Goal: Task Accomplishment & Management: Use online tool/utility

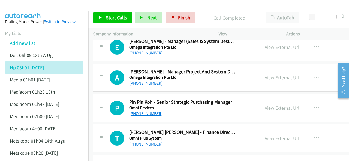
click at [137, 111] on link "+65 9829 1951" at bounding box center [145, 113] width 33 height 5
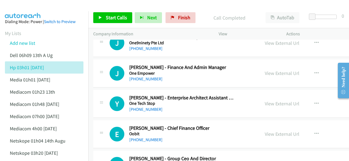
scroll to position [1361, 0]
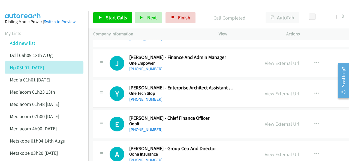
click at [140, 97] on link "+65 8591 3112" at bounding box center [145, 99] width 33 height 5
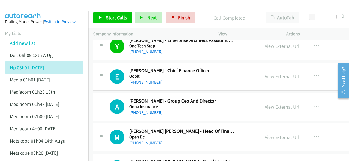
scroll to position [1416, 0]
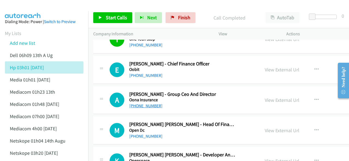
click at [142, 103] on link "+65 9231 8393" at bounding box center [145, 105] width 33 height 5
click at [27, 11] on img at bounding box center [22, 9] width 41 height 19
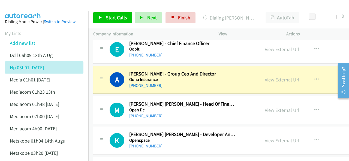
scroll to position [1443, 0]
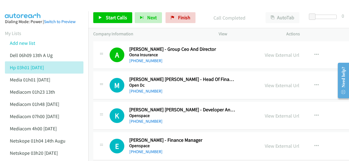
scroll to position [1470, 0]
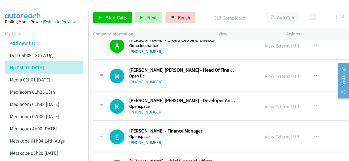
click at [141, 110] on link "+65 9081 8888" at bounding box center [145, 112] width 33 height 5
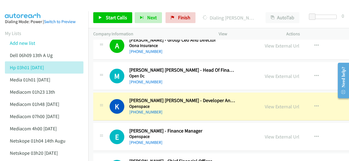
click at [16, 8] on img at bounding box center [22, 9] width 41 height 19
click at [30, 6] on img at bounding box center [22, 9] width 41 height 19
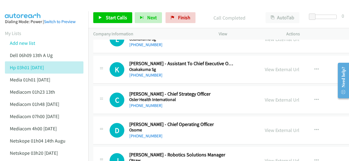
scroll to position [1852, 0]
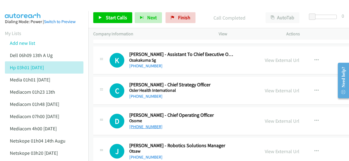
click at [142, 124] on link "+65 8119 0779" at bounding box center [145, 126] width 33 height 5
click at [33, 9] on img at bounding box center [22, 9] width 41 height 19
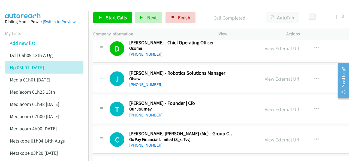
scroll to position [1933, 0]
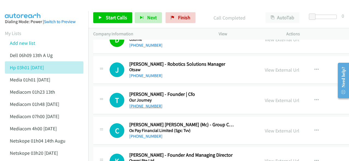
click at [144, 104] on link "+65 9635 2958" at bounding box center [145, 106] width 33 height 5
click at [44, 8] on div at bounding box center [172, 10] width 344 height 21
click at [38, 9] on img at bounding box center [22, 9] width 41 height 19
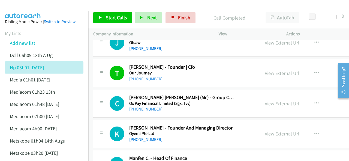
click at [45, 7] on div at bounding box center [172, 10] width 344 height 21
click at [33, 10] on img at bounding box center [22, 9] width 41 height 19
click at [41, 7] on img at bounding box center [22, 9] width 41 height 19
click at [31, 6] on img at bounding box center [22, 9] width 41 height 19
click at [28, 7] on img at bounding box center [22, 9] width 41 height 19
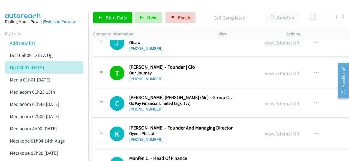
scroll to position [1988, 0]
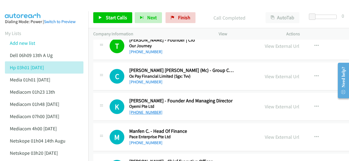
click at [142, 110] on link "+65 8282 2183" at bounding box center [145, 112] width 33 height 5
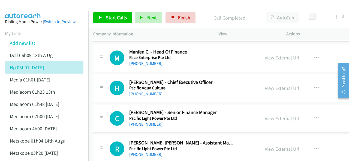
scroll to position [2069, 0]
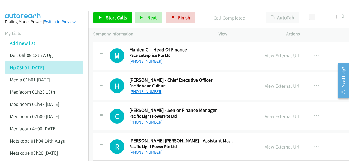
click at [148, 89] on link "+65 9181 6386" at bounding box center [145, 91] width 33 height 5
click at [41, 7] on img at bounding box center [22, 9] width 41 height 19
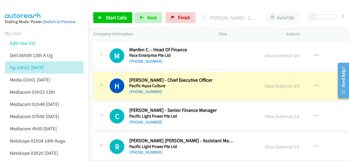
click at [34, 5] on img at bounding box center [22, 9] width 41 height 19
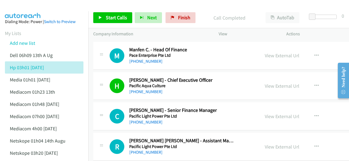
click at [48, 7] on div at bounding box center [172, 10] width 344 height 21
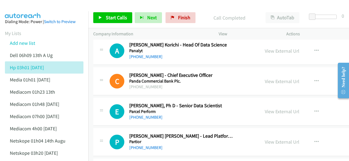
scroll to position [2314, 0]
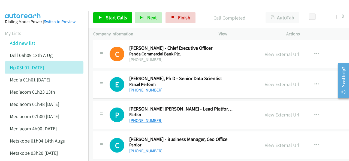
click at [144, 118] on link "+65 8267 3283" at bounding box center [145, 120] width 33 height 5
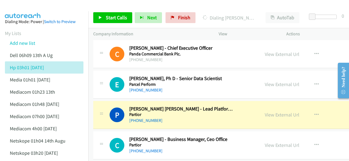
click at [35, 9] on img at bounding box center [22, 9] width 41 height 19
click at [278, 112] on link "View External Url" at bounding box center [281, 115] width 35 height 6
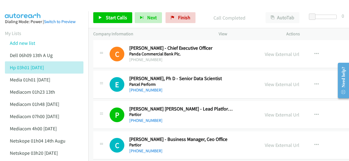
scroll to position [2342, 0]
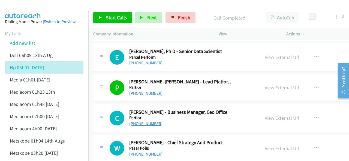
click at [139, 121] on link "+65 9796 5747" at bounding box center [145, 123] width 33 height 5
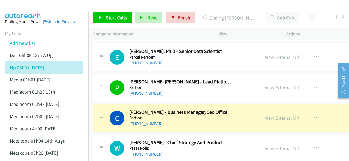
click at [29, 9] on img at bounding box center [22, 9] width 41 height 19
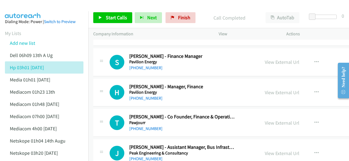
scroll to position [2559, 0]
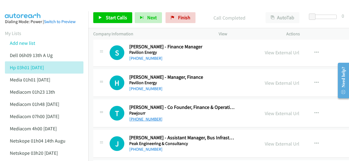
click at [140, 117] on link "+65 9646 7437" at bounding box center [145, 119] width 33 height 5
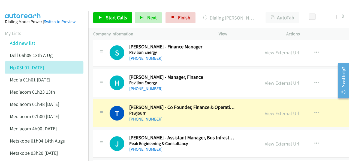
click at [37, 10] on img at bounding box center [22, 9] width 41 height 19
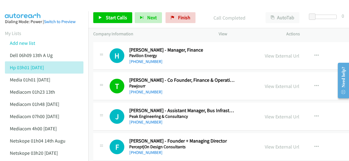
scroll to position [2614, 0]
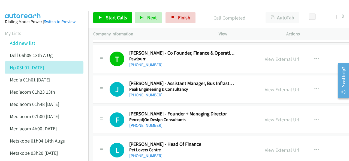
click at [148, 93] on link "+65 9796 5187" at bounding box center [145, 95] width 33 height 5
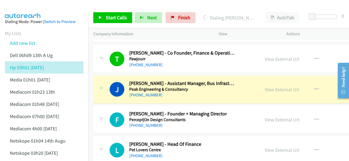
click at [23, 8] on img at bounding box center [22, 9] width 41 height 19
click at [276, 87] on link "View External Url" at bounding box center [281, 90] width 35 height 6
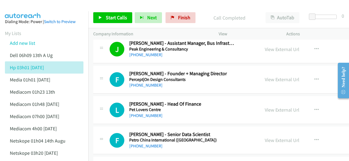
scroll to position [2641, 0]
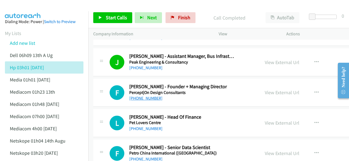
click at [140, 96] on link "+65 9422 1893" at bounding box center [145, 98] width 33 height 5
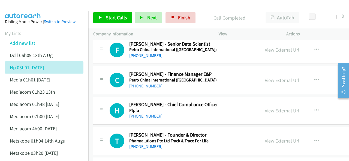
scroll to position [2777, 0]
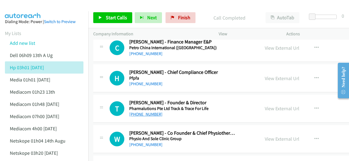
click at [140, 112] on link "+65 9831 7504" at bounding box center [145, 114] width 33 height 5
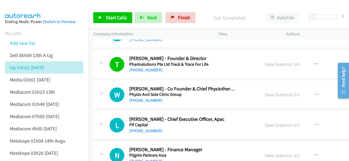
scroll to position [2832, 0]
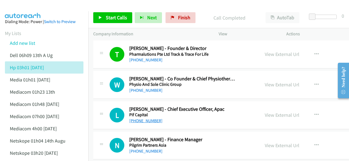
click at [138, 118] on link "+65 8721 1919" at bounding box center [145, 120] width 33 height 5
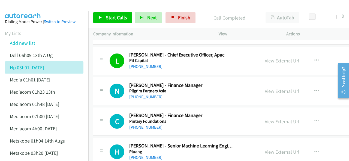
scroll to position [2913, 0]
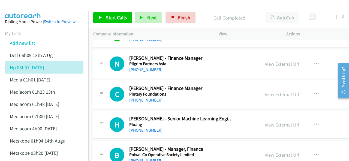
click at [138, 128] on link "+65 9468 1561" at bounding box center [145, 130] width 33 height 5
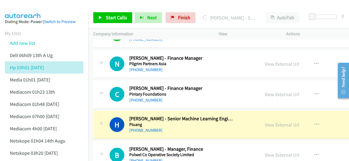
click at [27, 8] on img at bounding box center [22, 9] width 41 height 19
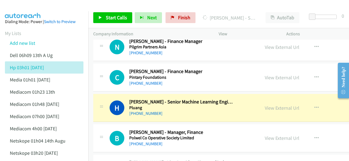
scroll to position [2941, 0]
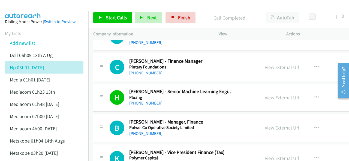
click at [30, 6] on img at bounding box center [22, 9] width 41 height 19
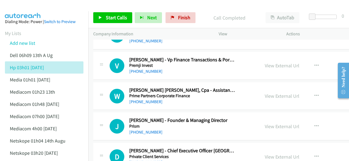
scroll to position [3213, 0]
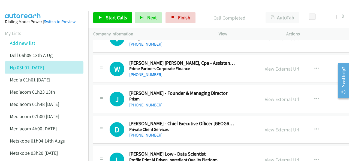
click at [138, 103] on link "+65 8288 0002" at bounding box center [145, 105] width 33 height 5
click at [34, 6] on img at bounding box center [22, 9] width 41 height 19
click at [40, 9] on img at bounding box center [22, 9] width 41 height 19
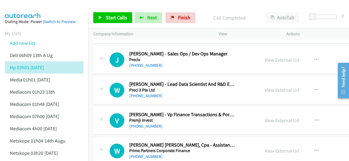
scroll to position [3131, 0]
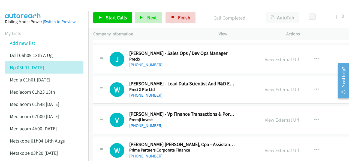
drag, startPoint x: 44, startPoint y: 7, endPoint x: 48, endPoint y: 9, distance: 4.7
click at [44, 7] on div at bounding box center [172, 10] width 344 height 21
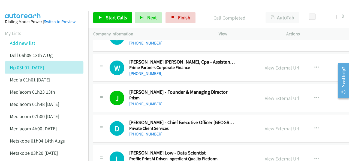
scroll to position [3240, 0]
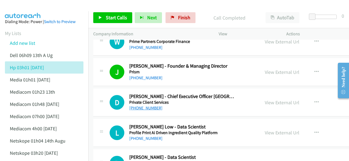
click at [142, 106] on link "+65 9646 4644" at bounding box center [145, 108] width 33 height 5
click at [35, 6] on img at bounding box center [22, 9] width 41 height 19
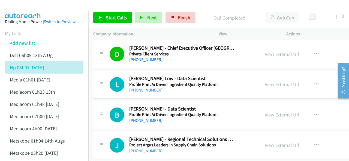
scroll to position [3322, 0]
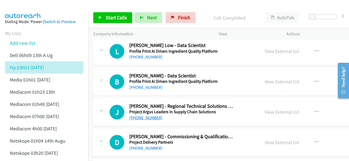
click at [138, 115] on link "+65 9117 6754" at bounding box center [145, 117] width 33 height 5
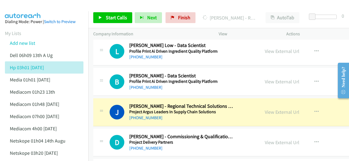
click at [29, 6] on img at bounding box center [22, 9] width 41 height 19
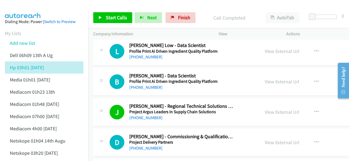
click at [42, 4] on img at bounding box center [22, 9] width 41 height 19
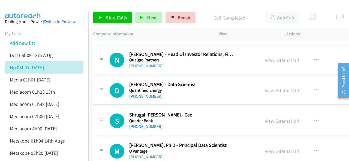
scroll to position [3567, 0]
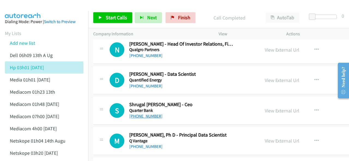
click at [145, 114] on link "+65 9066 2094" at bounding box center [145, 116] width 33 height 5
click at [24, 9] on img at bounding box center [22, 9] width 41 height 19
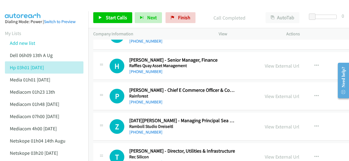
scroll to position [3730, 0]
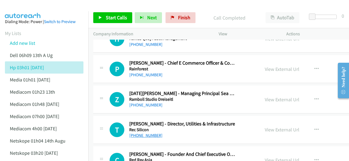
click at [145, 133] on link "+65 9712 0340" at bounding box center [145, 135] width 33 height 5
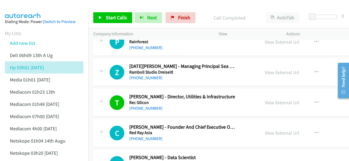
scroll to position [3785, 0]
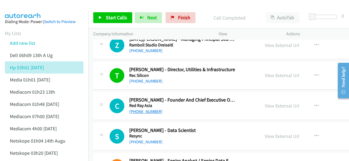
click at [139, 109] on link "+65 9381 2631" at bounding box center [145, 111] width 33 height 5
click at [32, 8] on img at bounding box center [22, 9] width 41 height 19
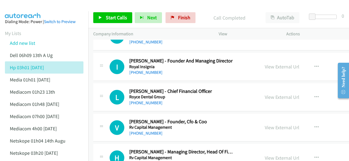
scroll to position [4139, 0]
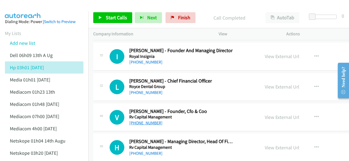
click at [137, 121] on link "+65 8300 3397" at bounding box center [145, 123] width 33 height 5
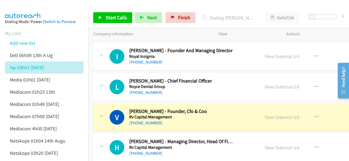
drag, startPoint x: 270, startPoint y: 105, endPoint x: 266, endPoint y: 109, distance: 5.2
click at [266, 109] on div "View External Url View External Url Schedule/Manage Callback Start Calls Here R…" at bounding box center [303, 118] width 88 height 18
click at [267, 114] on link "View External Url" at bounding box center [281, 117] width 35 height 6
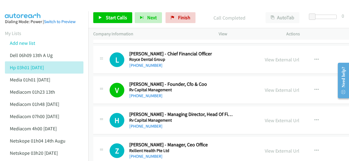
scroll to position [4193, 0]
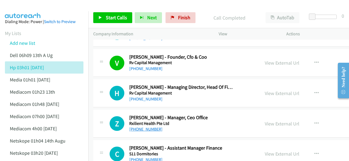
click at [143, 127] on link "+65 8666 7205" at bounding box center [145, 129] width 33 height 5
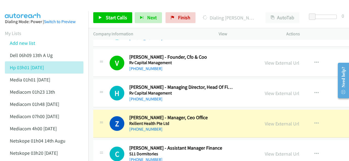
click at [63, 6] on div at bounding box center [172, 10] width 344 height 21
click at [50, 8] on div at bounding box center [172, 10] width 344 height 21
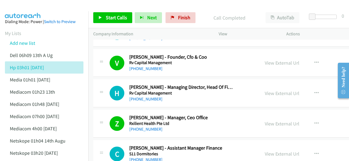
click at [18, 8] on img at bounding box center [22, 9] width 41 height 19
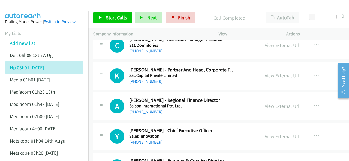
scroll to position [4329, 0]
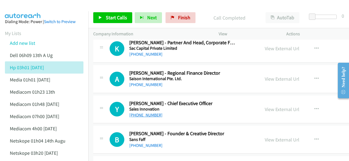
click at [142, 113] on link "+65 9003 0064" at bounding box center [145, 115] width 33 height 5
click at [23, 8] on img at bounding box center [22, 9] width 41 height 19
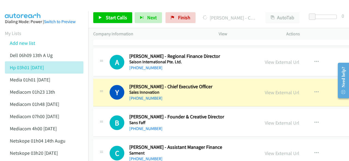
scroll to position [4357, 0]
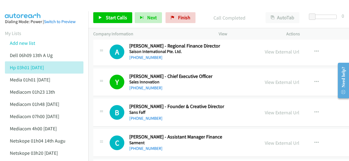
click at [25, 10] on img at bounding box center [22, 9] width 41 height 19
click at [39, 7] on img at bounding box center [22, 9] width 41 height 19
click at [39, 9] on img at bounding box center [22, 9] width 41 height 19
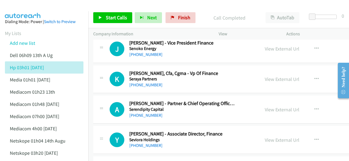
scroll to position [4874, 0]
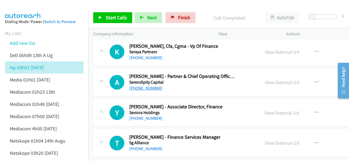
click at [143, 86] on link "+65 9793 2719" at bounding box center [145, 88] width 33 height 5
click at [29, 8] on img at bounding box center [22, 9] width 41 height 19
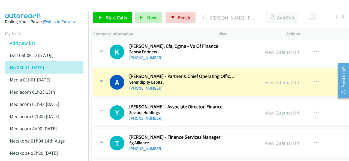
click at [26, 5] on img at bounding box center [22, 9] width 41 height 19
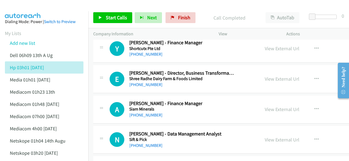
scroll to position [5282, 0]
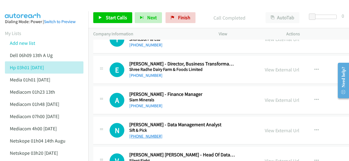
click at [143, 134] on link "+65 8201 7888" at bounding box center [145, 136] width 33 height 5
click at [46, 10] on div at bounding box center [172, 10] width 344 height 21
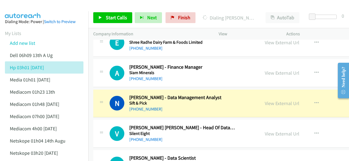
scroll to position [5337, 0]
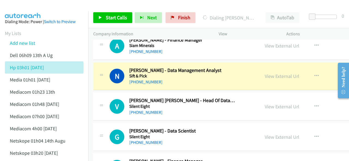
click at [28, 9] on img at bounding box center [22, 9] width 41 height 19
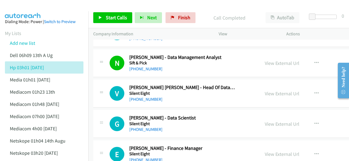
scroll to position [5364, 0]
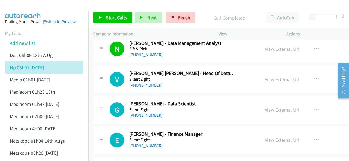
click at [136, 113] on link "+65 9878 3053" at bounding box center [145, 115] width 33 height 5
click at [54, 7] on div at bounding box center [172, 10] width 344 height 21
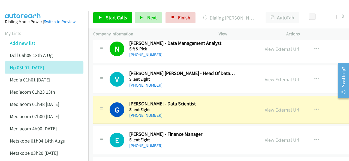
click at [60, 10] on div at bounding box center [172, 10] width 344 height 21
click at [32, 9] on img at bounding box center [22, 9] width 41 height 19
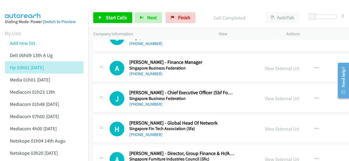
scroll to position [5582, 0]
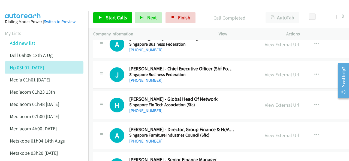
click at [145, 78] on link "+65 9787 9081" at bounding box center [145, 80] width 33 height 5
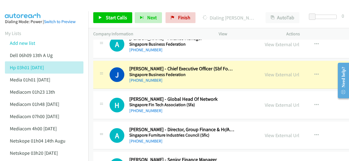
click at [271, 72] on link "View External Url" at bounding box center [281, 75] width 35 height 6
click at [27, 6] on img at bounding box center [22, 9] width 41 height 19
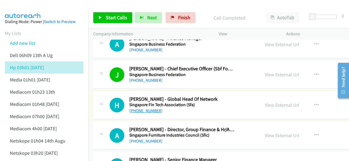
click at [137, 108] on link "+65 8316 5265" at bounding box center [145, 110] width 33 height 5
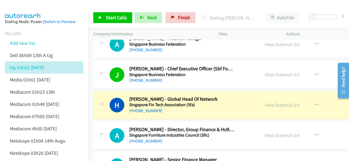
click at [39, 5] on img at bounding box center [22, 9] width 41 height 19
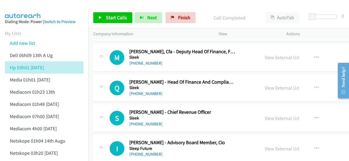
scroll to position [6126, 0]
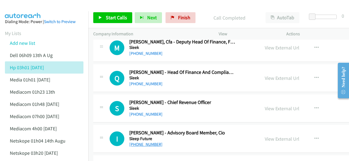
click at [147, 142] on link "+65 9742 0944" at bounding box center [145, 144] width 33 height 5
click at [41, 7] on img at bounding box center [22, 9] width 41 height 19
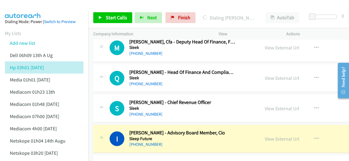
click at [27, 7] on img at bounding box center [22, 9] width 41 height 19
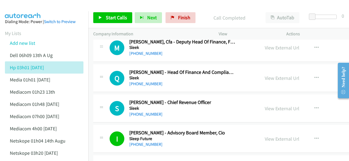
click at [33, 10] on img at bounding box center [22, 9] width 41 height 19
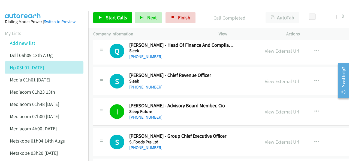
scroll to position [6181, 0]
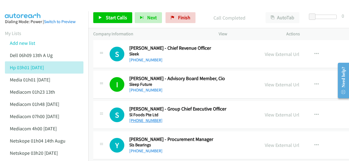
click at [141, 118] on link "+65 8223 9323" at bounding box center [145, 120] width 33 height 5
click at [37, 11] on img at bounding box center [22, 9] width 41 height 19
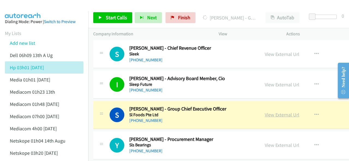
click at [268, 112] on link "View External Url" at bounding box center [281, 115] width 35 height 6
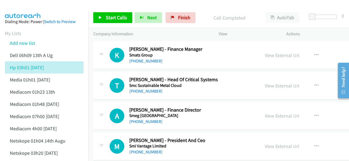
scroll to position [6399, 0]
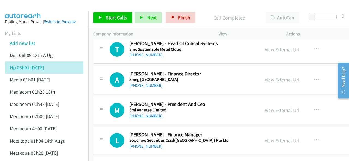
click at [138, 114] on link "+65 8399 1803" at bounding box center [145, 116] width 33 height 5
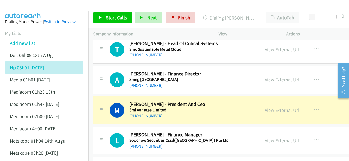
drag, startPoint x: 29, startPoint y: 6, endPoint x: 38, endPoint y: 9, distance: 9.1
click at [29, 6] on img at bounding box center [22, 9] width 41 height 19
click at [264, 107] on link "View External Url" at bounding box center [281, 110] width 35 height 6
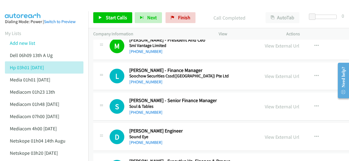
scroll to position [6480, 0]
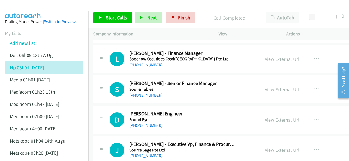
click at [144, 123] on link "+65 9882 3129" at bounding box center [145, 125] width 33 height 5
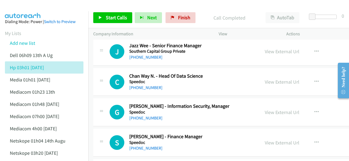
scroll to position [6617, 0]
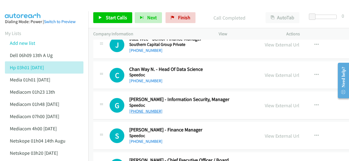
click at [144, 109] on link "+65 8201 8270" at bounding box center [145, 111] width 33 height 5
click at [37, 4] on img at bounding box center [22, 9] width 41 height 19
click at [142, 109] on link "+65 8201 8270" at bounding box center [145, 111] width 33 height 5
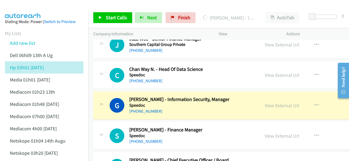
click at [27, 9] on img at bounding box center [22, 9] width 41 height 19
click at [36, 8] on img at bounding box center [22, 9] width 41 height 19
click at [268, 103] on link "View External Url" at bounding box center [281, 106] width 35 height 6
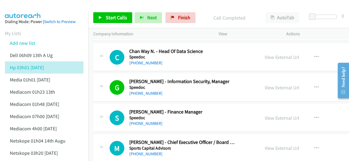
scroll to position [6644, 0]
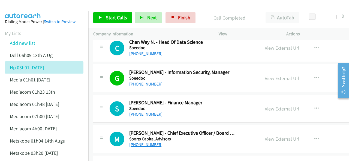
click at [143, 142] on link "+65 8333 8076" at bounding box center [145, 144] width 33 height 5
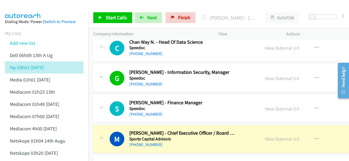
click at [38, 8] on img at bounding box center [22, 9] width 41 height 19
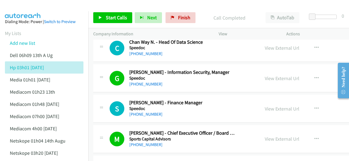
click at [42, 6] on img at bounding box center [22, 9] width 41 height 19
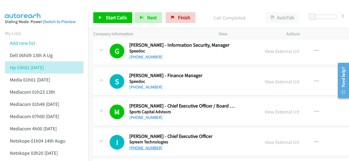
click at [145, 146] on link "+65 8233 2828" at bounding box center [145, 148] width 33 height 5
click at [38, 10] on img at bounding box center [22, 9] width 41 height 19
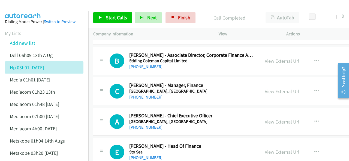
scroll to position [6970, 0]
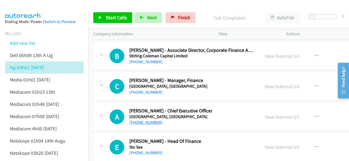
click at [140, 120] on link "+65 9152 2742" at bounding box center [145, 122] width 33 height 5
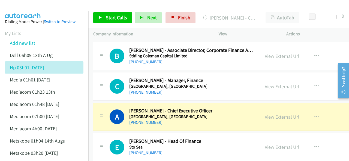
click at [37, 9] on img at bounding box center [22, 9] width 41 height 19
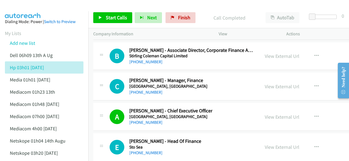
click at [28, 6] on img at bounding box center [22, 9] width 41 height 19
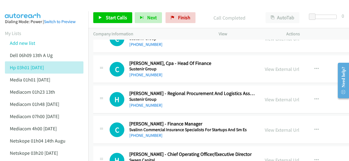
scroll to position [7624, 0]
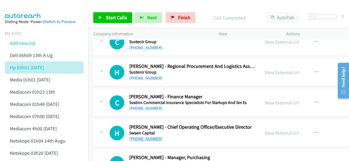
click at [138, 136] on link "+65 9818 1321" at bounding box center [145, 138] width 33 height 5
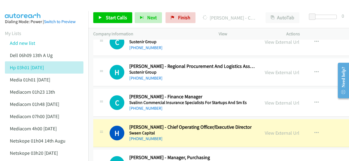
click at [36, 9] on img at bounding box center [22, 9] width 41 height 19
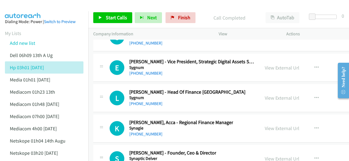
scroll to position [7869, 0]
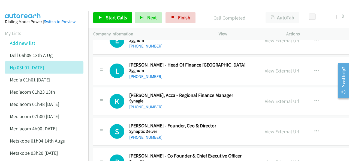
click at [140, 135] on link "+65 8386 9832" at bounding box center [145, 137] width 33 height 5
click at [34, 4] on img at bounding box center [22, 9] width 41 height 19
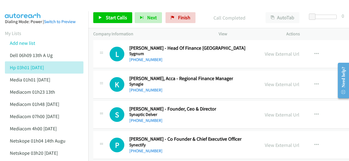
scroll to position [7896, 0]
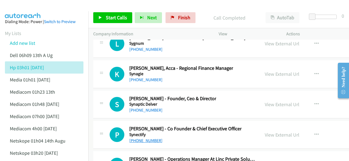
click at [145, 138] on link "+65 8502 8639" at bounding box center [145, 140] width 33 height 5
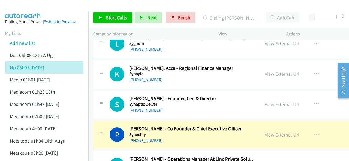
click at [38, 5] on img at bounding box center [22, 9] width 41 height 19
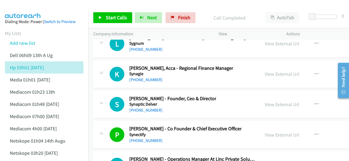
click at [41, 10] on img at bounding box center [22, 9] width 41 height 19
click at [35, 6] on img at bounding box center [22, 9] width 41 height 19
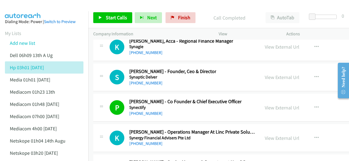
scroll to position [7951, 0]
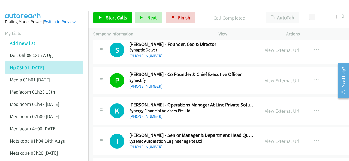
click at [46, 10] on div at bounding box center [172, 10] width 344 height 21
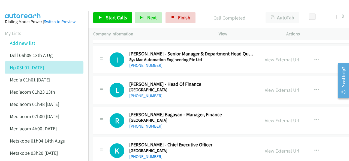
scroll to position [8060, 0]
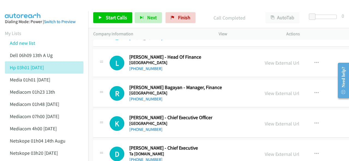
click at [19, 9] on img at bounding box center [22, 9] width 41 height 19
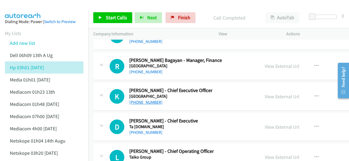
click at [145, 100] on link "+65 8288 1388" at bounding box center [145, 102] width 33 height 5
click at [29, 6] on img at bounding box center [22, 9] width 41 height 19
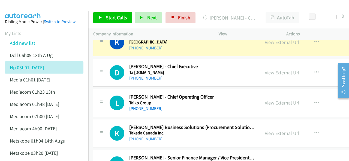
scroll to position [8169, 0]
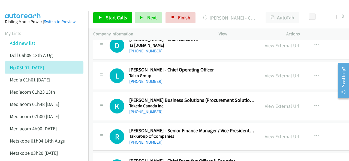
click at [42, 4] on img at bounding box center [22, 9] width 41 height 19
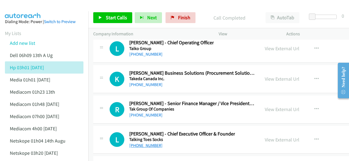
click at [141, 143] on link "+65 9150 5700" at bounding box center [145, 145] width 33 height 5
click at [32, 10] on img at bounding box center [22, 9] width 41 height 19
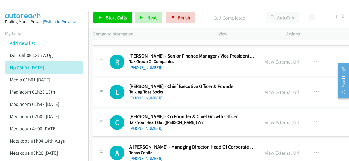
scroll to position [8250, 0]
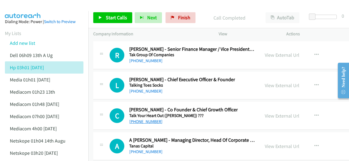
click at [146, 119] on link "+65 9831 0005" at bounding box center [145, 121] width 33 height 5
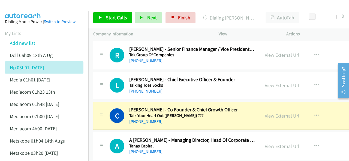
click at [52, 11] on div at bounding box center [172, 10] width 344 height 21
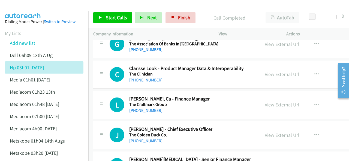
scroll to position [8849, 0]
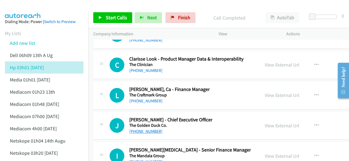
click at [137, 129] on link "+65 9799 5161" at bounding box center [145, 131] width 33 height 5
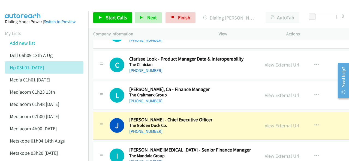
click at [32, 10] on img at bounding box center [22, 9] width 41 height 19
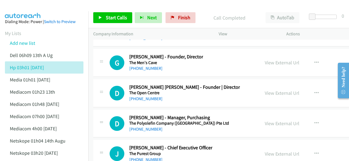
scroll to position [9013, 0]
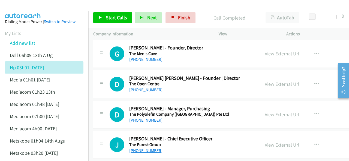
click at [142, 148] on link "+65 9062 3408" at bounding box center [145, 150] width 33 height 5
click at [38, 6] on img at bounding box center [22, 9] width 41 height 19
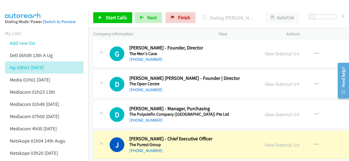
click at [39, 6] on img at bounding box center [22, 9] width 41 height 19
click at [277, 142] on link "View External Url" at bounding box center [281, 145] width 35 height 6
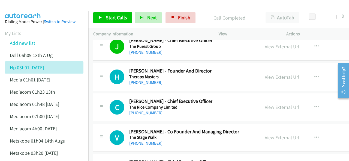
scroll to position [9122, 0]
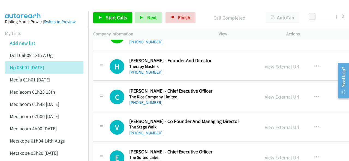
click at [143, 161] on link "+65 8862 9262" at bounding box center [145, 163] width 33 height 5
click at [42, 8] on img at bounding box center [22, 9] width 41 height 19
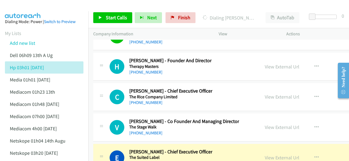
click at [37, 8] on img at bounding box center [22, 9] width 41 height 19
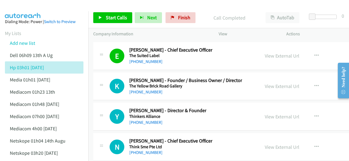
scroll to position [9230, 0]
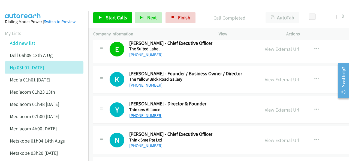
click at [149, 113] on link "+65 9173 3780" at bounding box center [145, 115] width 33 height 5
click at [26, 10] on img at bounding box center [22, 9] width 41 height 19
click at [30, 6] on img at bounding box center [22, 9] width 41 height 19
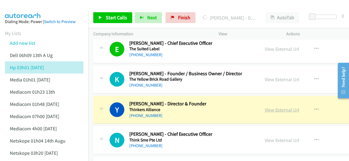
click at [270, 107] on link "View External Url" at bounding box center [281, 110] width 35 height 6
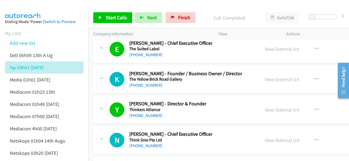
click at [27, 6] on img at bounding box center [22, 9] width 41 height 19
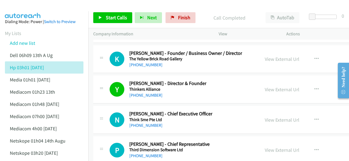
scroll to position [9258, 0]
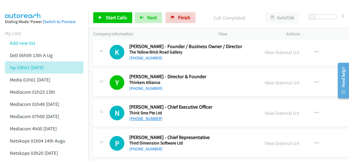
click at [142, 116] on link "+65 9339 2161" at bounding box center [145, 118] width 33 height 5
click at [42, 7] on img at bounding box center [22, 9] width 41 height 19
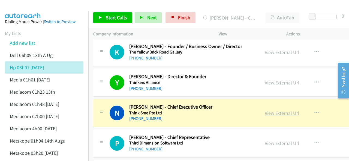
click at [268, 110] on link "View External Url" at bounding box center [281, 113] width 35 height 6
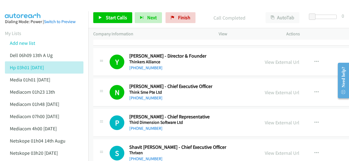
scroll to position [9285, 0]
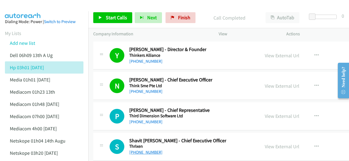
click at [142, 150] on link "+65 8511 3184" at bounding box center [145, 152] width 33 height 5
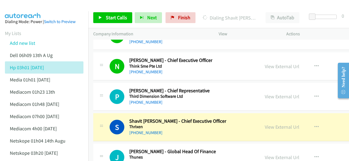
scroll to position [9339, 0]
